Goal: Find specific page/section: Find specific page/section

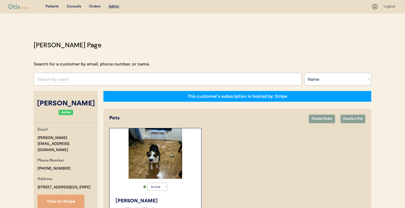
select select ""Name""
select select "true"
click at [132, 73] on input "text" at bounding box center [168, 79] width 268 height 13
type input "krystl"
type input "krystlE FONTAINE"
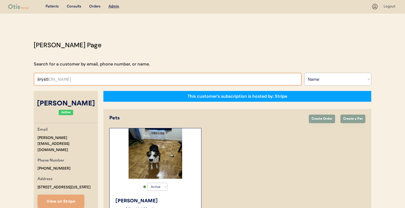
type input "kryst"
type input "krysten Dorsey"
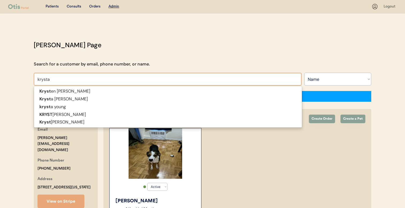
type input "krystal"
type input "krystal Allen"
type input "krystal"
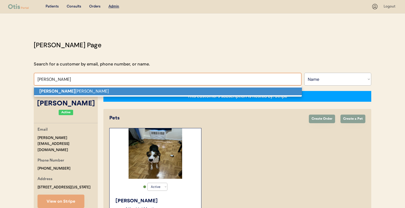
click at [127, 89] on p "Krystal Allen" at bounding box center [168, 91] width 268 height 8
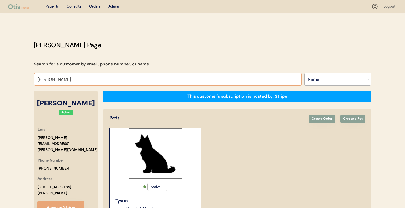
click at [119, 77] on input "Krystal Allen" at bounding box center [168, 79] width 268 height 13
type input "i"
type input "li"
type input "linda Hammond"
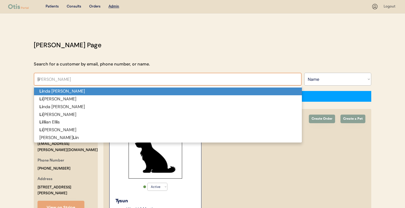
type input "lis"
type input "lisa Tate"
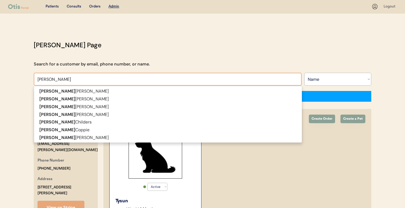
type input "lisa"
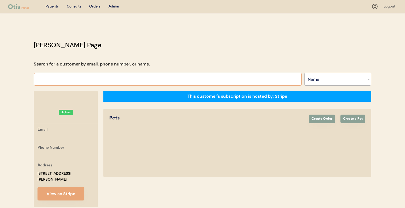
type input "li"
type input "linda Hammond"
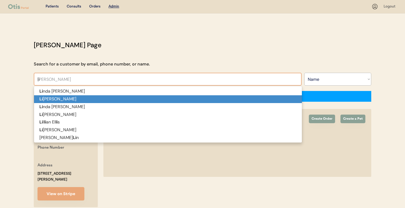
type input "lis"
type input "lisa Tate"
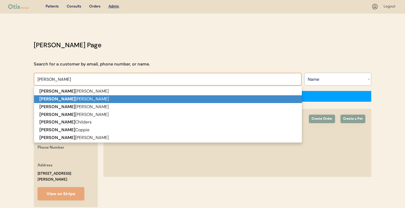
type input "lisa"
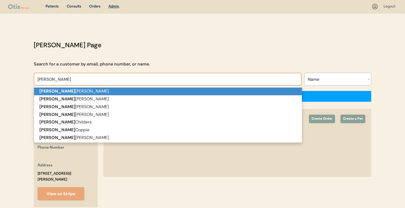
click at [162, 92] on p "Lisa Tate" at bounding box center [168, 91] width 268 height 8
type input "Lisa Tate"
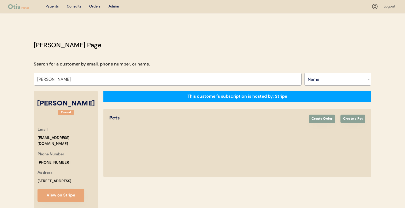
select select "true"
select select "false"
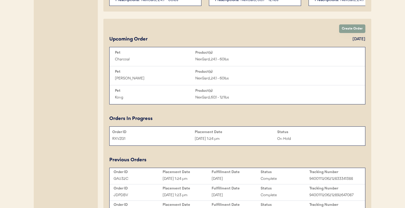
scroll to position [422, 0]
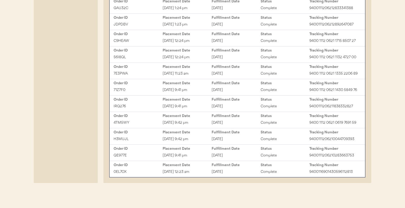
type input "Lisa Tate"
click at [184, 171] on div "May 14, 2024 12:23 am" at bounding box center [187, 171] width 49 height 6
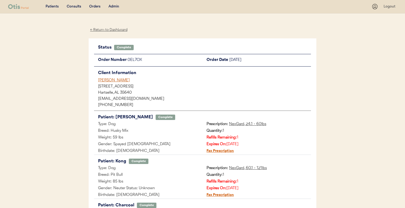
scroll to position [107, 0]
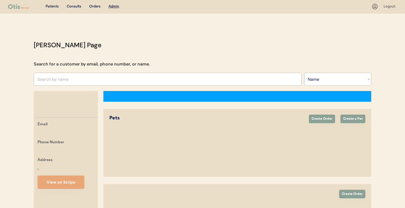
select select ""Name""
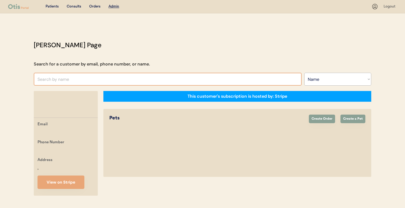
click at [131, 78] on input "text" at bounding box center [168, 79] width 268 height 13
type input "emil"
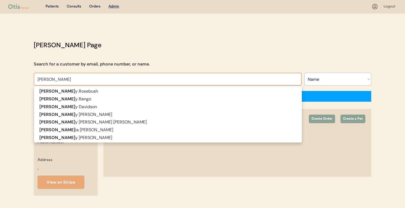
type input "emily Rosebush"
type input "emily"
type input "emily Rosebush"
type input "emily"
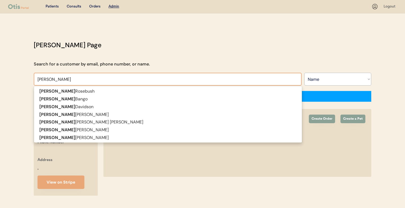
type input "emily c"
type input "emily creed"
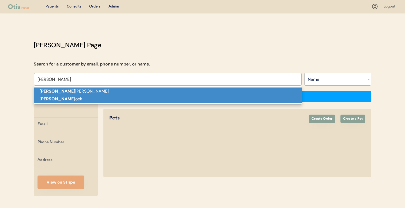
click at [151, 93] on p "Emily C reed" at bounding box center [168, 91] width 268 height 8
type input "Emily Creed"
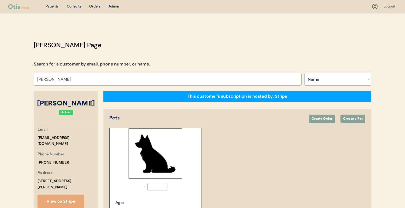
select select "true"
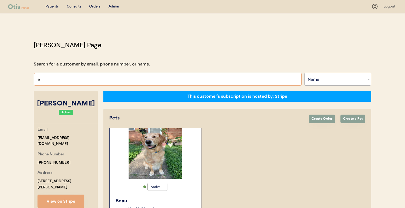
type input "em"
type input "emily Rosebush"
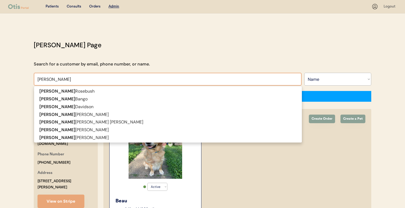
type input "emily"
type input "emily wood"
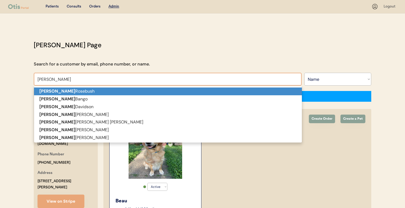
type input "emily woodburn Halpin"
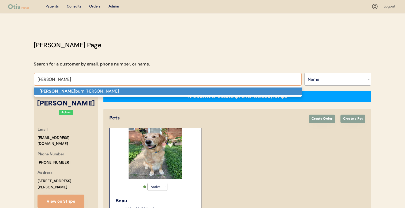
click at [152, 90] on p "Emily Wood burn Halpin" at bounding box center [168, 91] width 268 height 8
type input "[PERSON_NAME]"
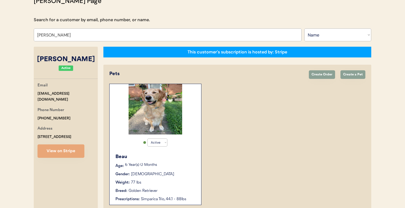
scroll to position [44, 0]
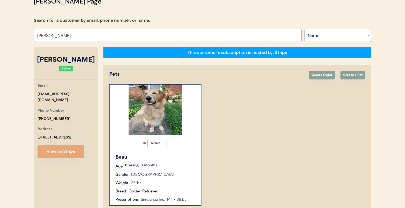
select select "true"
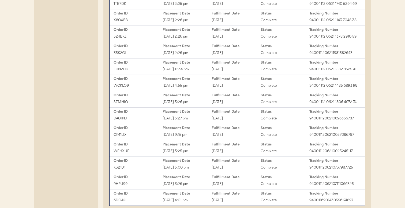
scroll to position [512, 0]
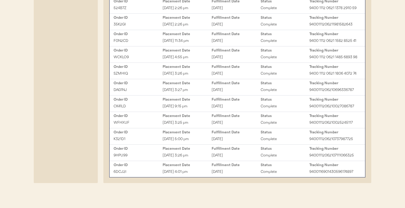
type input "[PERSON_NAME]"
click at [202, 176] on div "Order ID Placement Date Fulfillment Date Status Tracking Number 6DCJ2I Apr 27, …" at bounding box center [237, 169] width 255 height 16
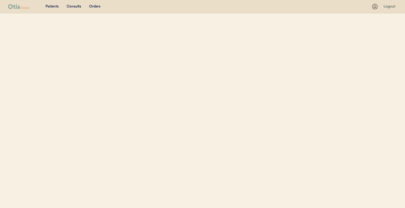
select select ""Name""
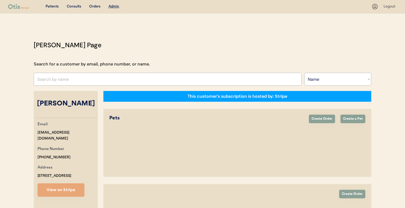
select select "true"
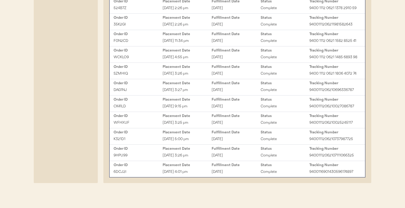
scroll to position [512, 0]
click at [206, 155] on div "[DATE] 3:26 pm" at bounding box center [187, 155] width 49 height 6
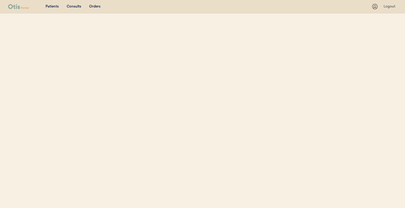
select select ""Name""
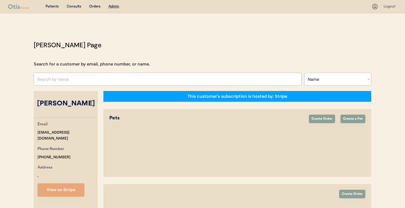
select select "true"
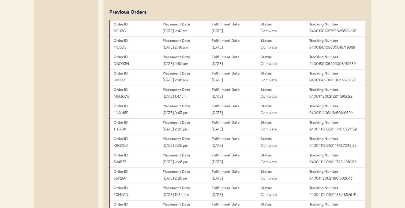
scroll to position [355, 0]
click at [204, 100] on div "MOJ6O5 Apr 29, 2025 1:47 am April 29, 2025 Complete 9400111206212811696622" at bounding box center [237, 96] width 253 height 8
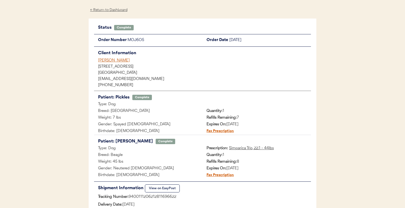
scroll to position [22, 0]
